Goal: Information Seeking & Learning: Learn about a topic

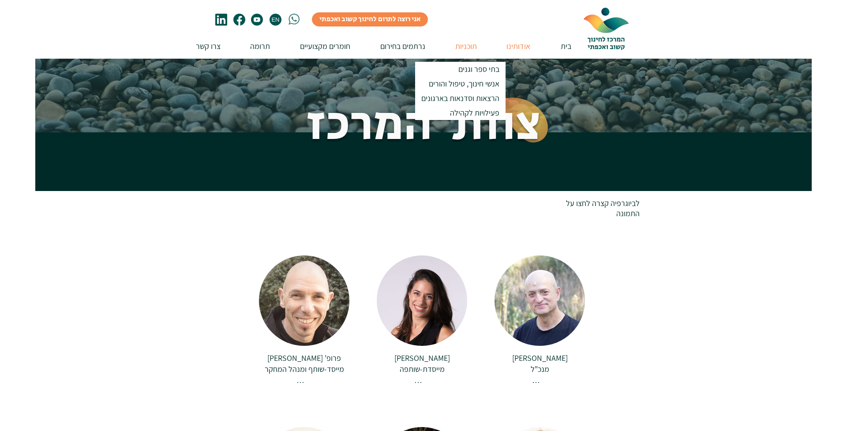
click at [479, 45] on p "תוכניות" at bounding box center [466, 46] width 30 height 25
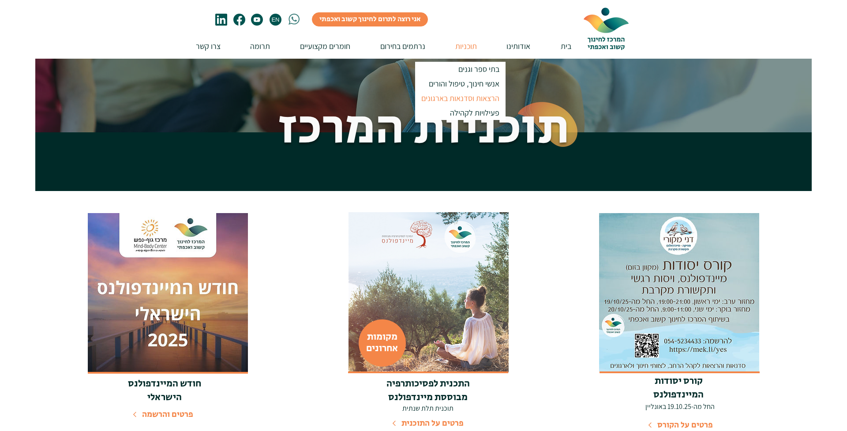
click at [480, 100] on p "הרצאות וסדנאות בארגונים" at bounding box center [460, 98] width 86 height 15
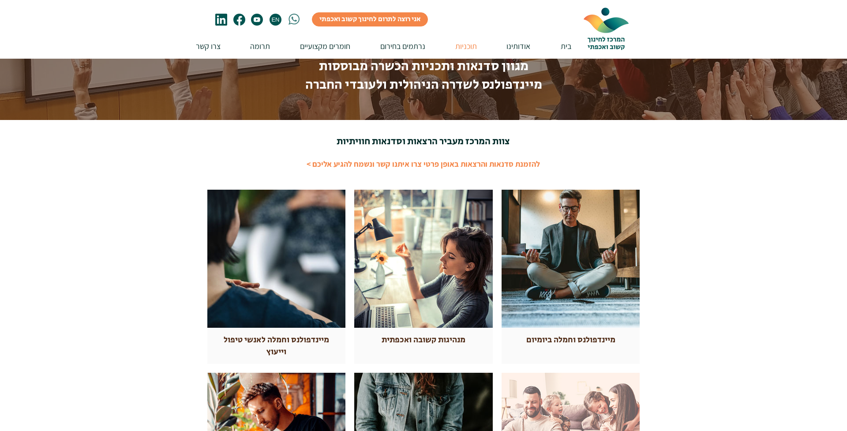
scroll to position [41, 0]
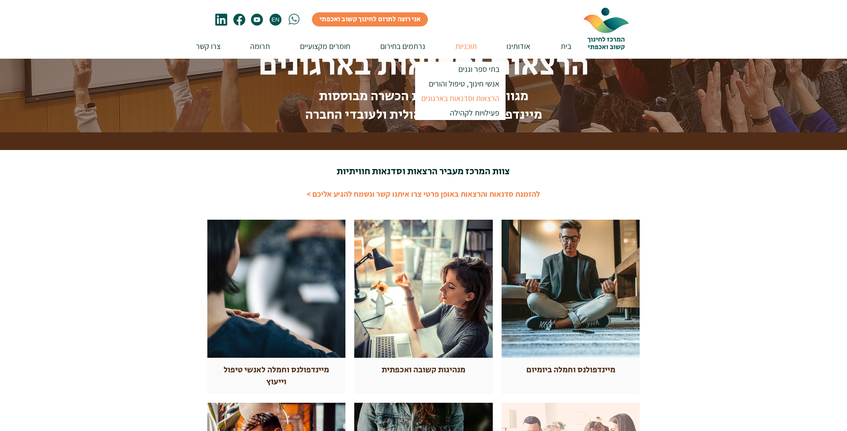
click at [475, 47] on p "תוכניות" at bounding box center [466, 46] width 30 height 25
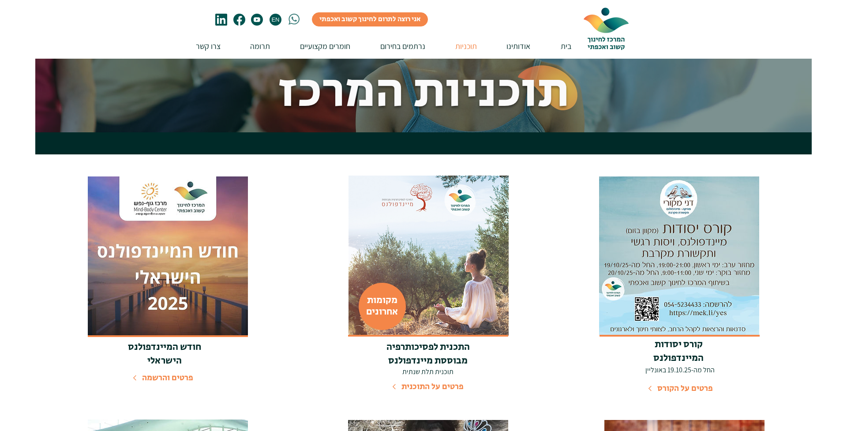
scroll to position [37, 0]
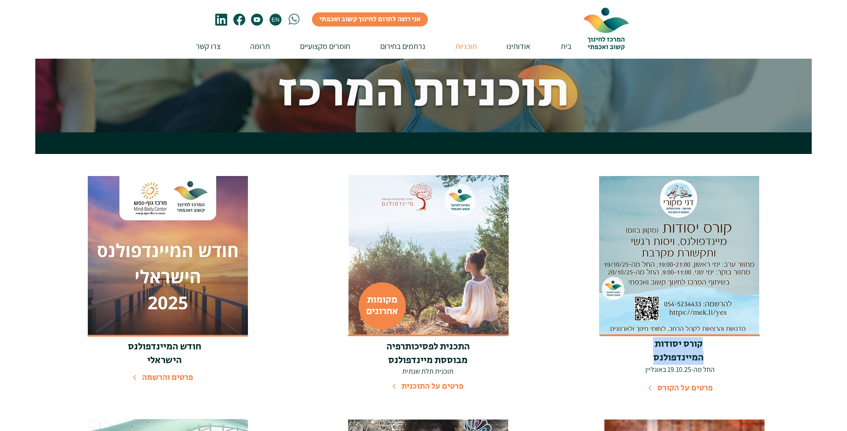
drag, startPoint x: 705, startPoint y: 346, endPoint x: 636, endPoint y: 355, distance: 69.9
click at [636, 356] on h3 "קורס יסודות המיינדפולנס" at bounding box center [678, 351] width 94 height 27
click at [636, 355] on h3 "קורס יסודות המיינדפולנס" at bounding box center [678, 351] width 94 height 27
click at [688, 391] on span "פרטים על הקורס" at bounding box center [685, 388] width 56 height 12
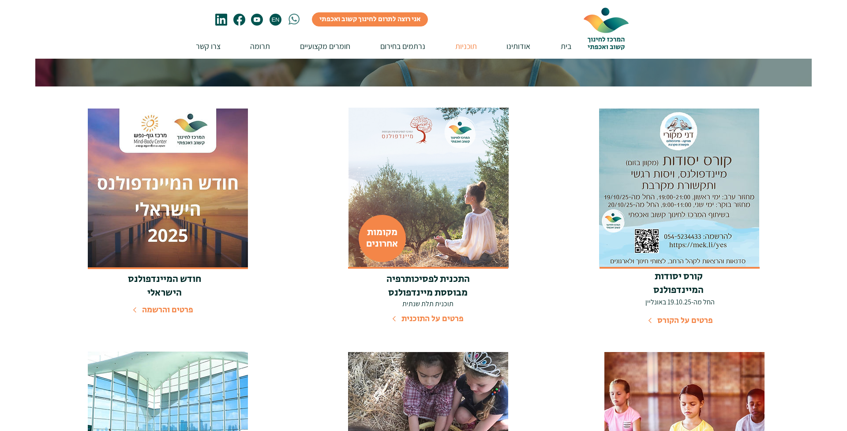
scroll to position [109, 0]
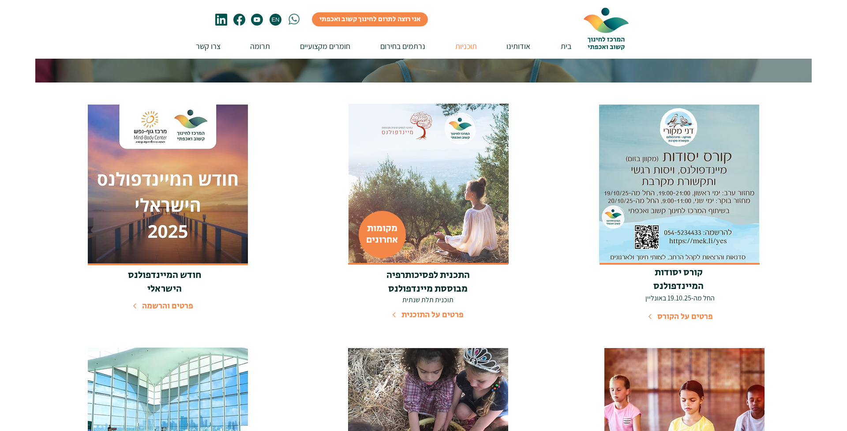
click at [181, 308] on span "פרטים והרשמה" at bounding box center [167, 306] width 51 height 12
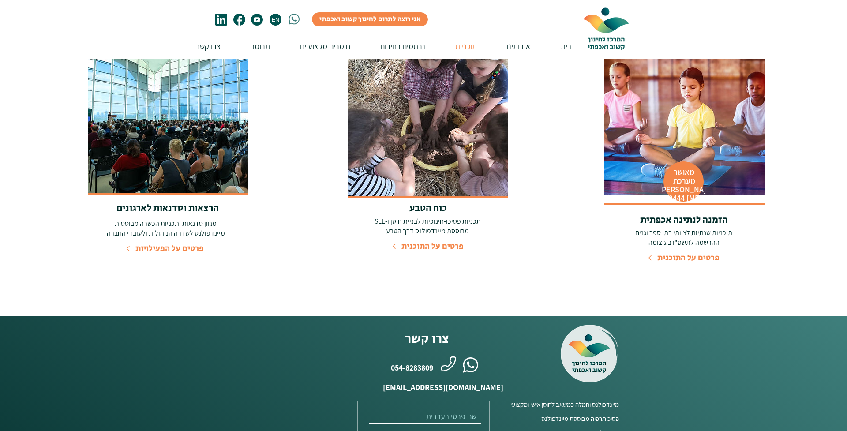
scroll to position [428, 0]
